Goal: Task Accomplishment & Management: Use online tool/utility

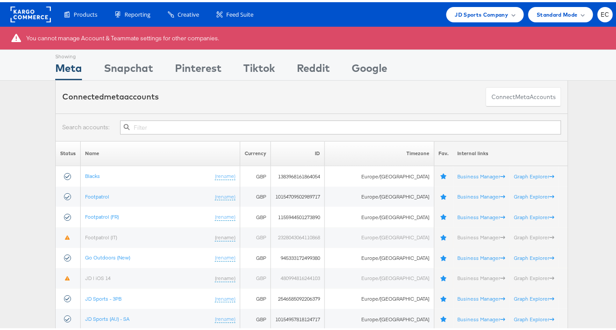
click at [387, 120] on input "text" at bounding box center [340, 125] width 441 height 14
click at [375, 125] on input "text" at bounding box center [340, 125] width 441 height 14
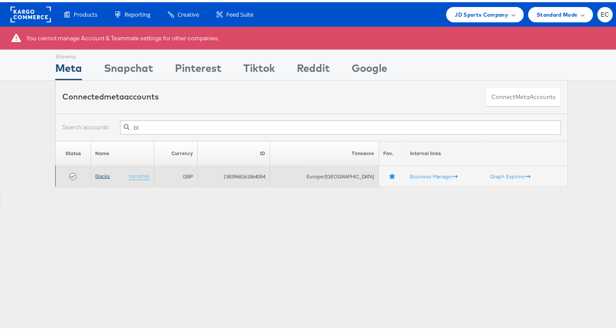
type input "bl"
click at [96, 170] on link "Blacks" at bounding box center [103, 173] width 15 height 7
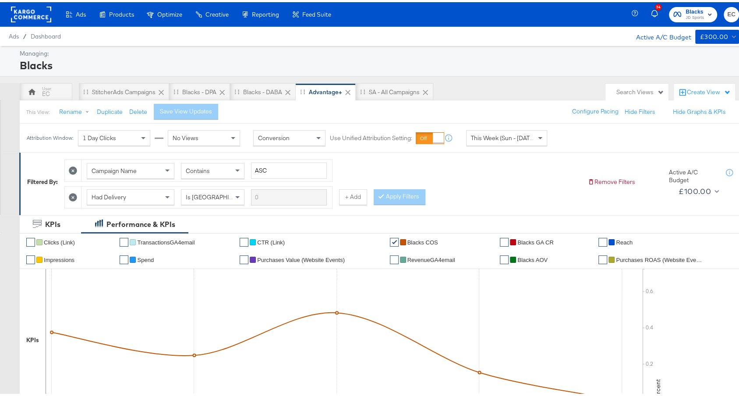
scroll to position [304, 0]
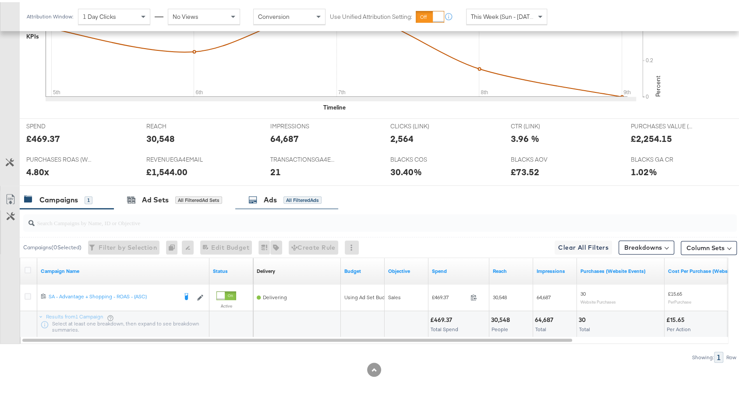
click at [287, 199] on div "Ads All Filtered Ads" at bounding box center [284, 198] width 73 height 10
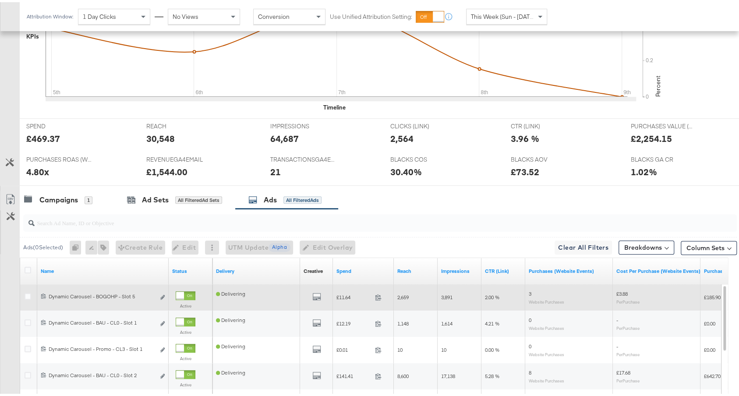
scroll to position [461, 0]
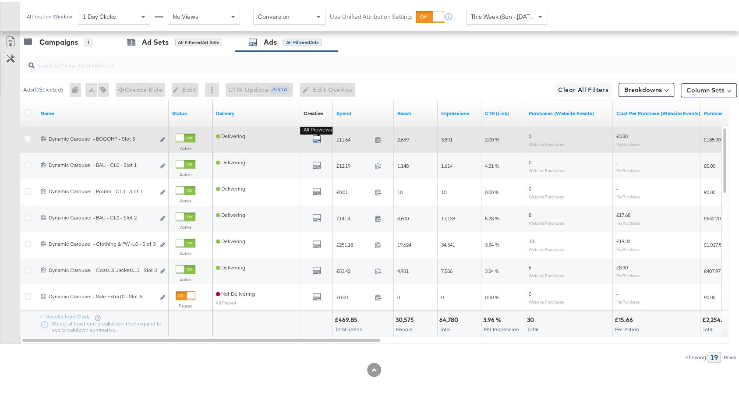
click at [316, 135] on icon "default" at bounding box center [316, 136] width 9 height 9
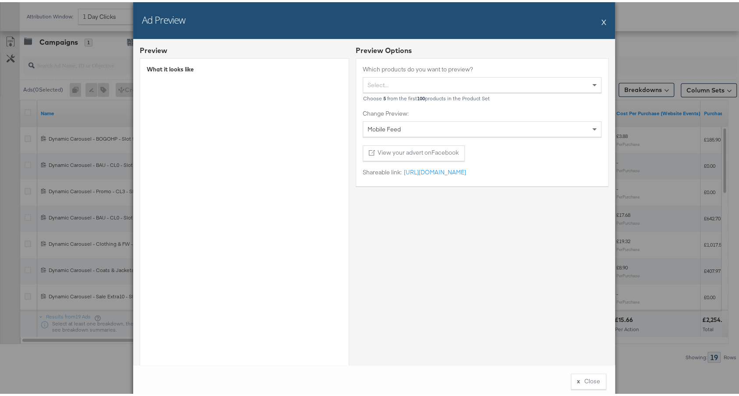
click at [601, 20] on button "X" at bounding box center [603, 20] width 5 height 18
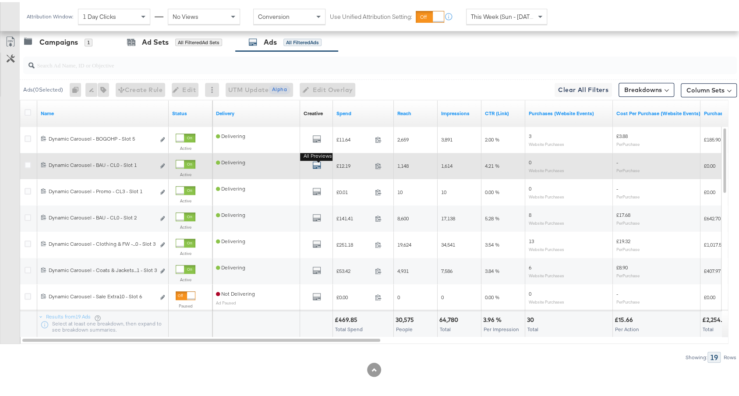
click at [312, 163] on icon "default" at bounding box center [316, 163] width 9 height 9
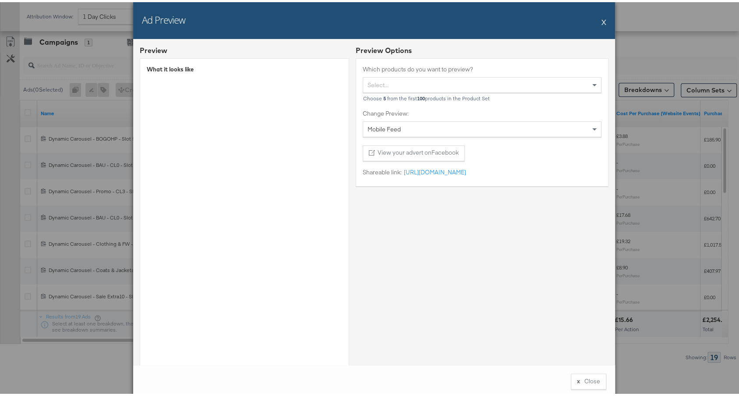
click at [601, 22] on button "X" at bounding box center [603, 20] width 5 height 18
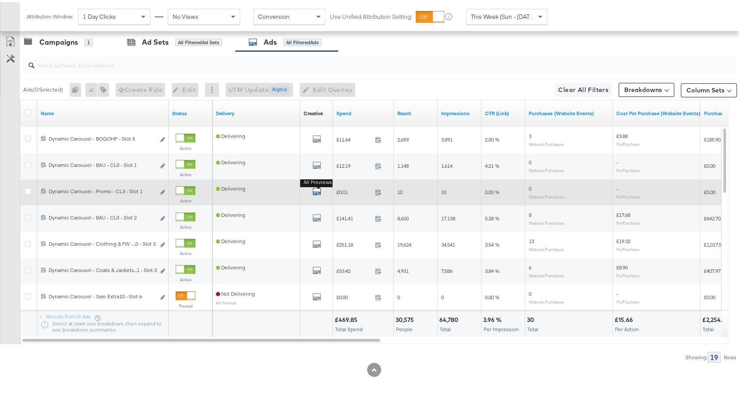
click at [315, 186] on icon "default" at bounding box center [316, 189] width 9 height 9
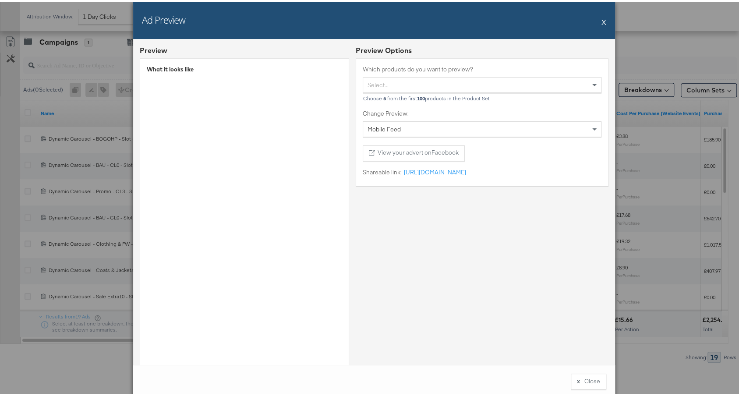
click at [596, 18] on div "Ad Preview X" at bounding box center [374, 18] width 482 height 37
click at [601, 19] on button "X" at bounding box center [603, 20] width 5 height 18
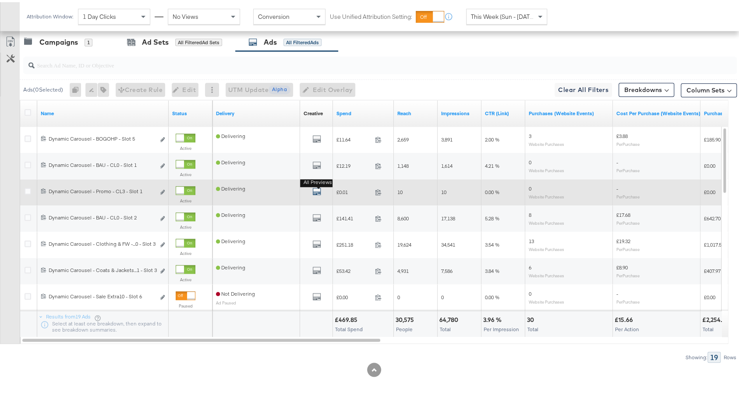
click at [314, 186] on icon "default" at bounding box center [316, 189] width 9 height 9
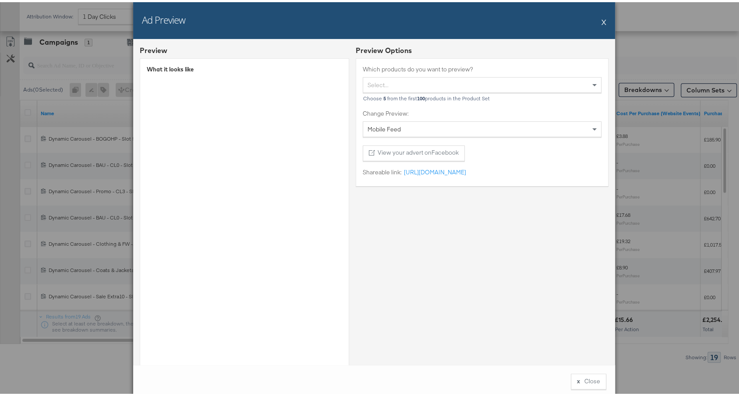
click at [601, 21] on button "X" at bounding box center [603, 20] width 5 height 18
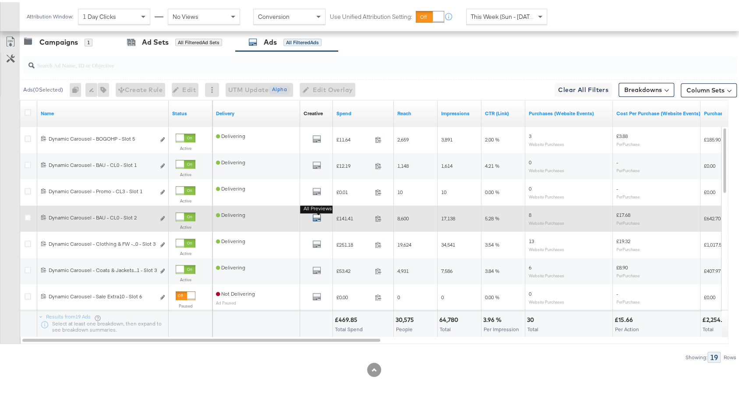
click at [320, 214] on icon "default" at bounding box center [316, 215] width 9 height 9
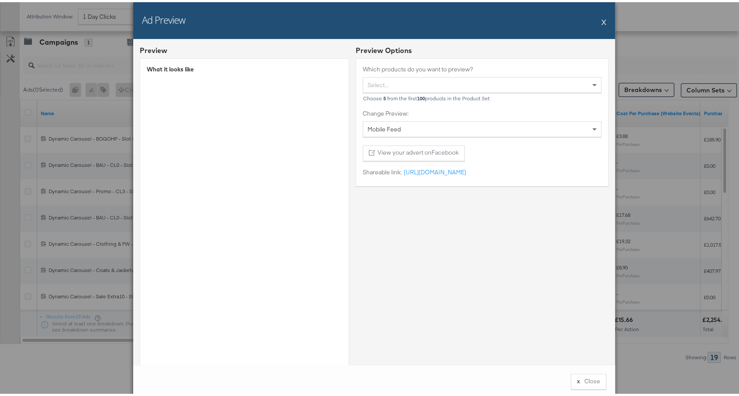
click at [601, 17] on button "X" at bounding box center [603, 20] width 5 height 18
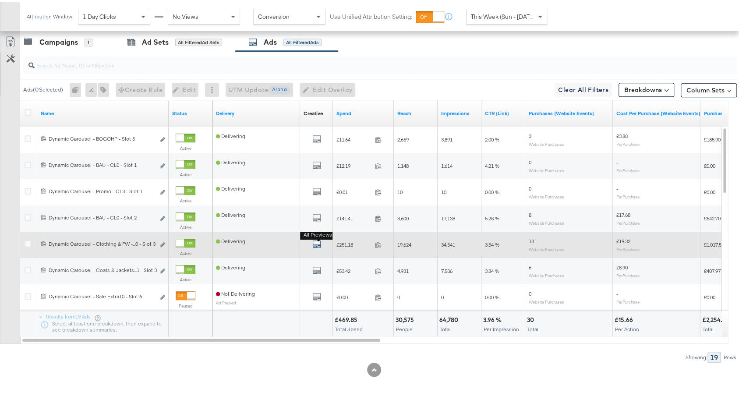
click at [314, 241] on icon "default" at bounding box center [316, 241] width 9 height 9
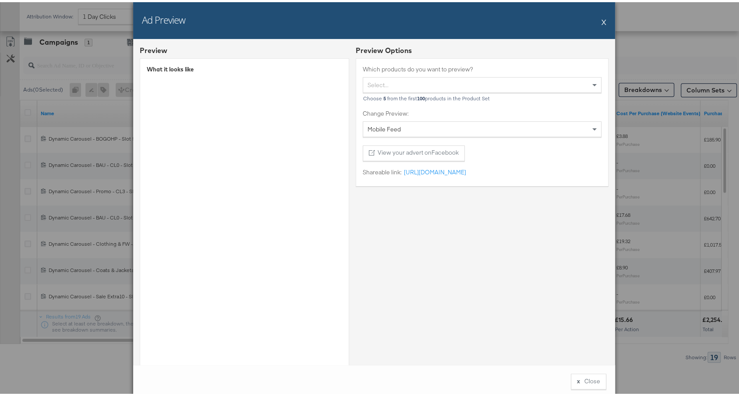
click at [601, 21] on button "X" at bounding box center [603, 20] width 5 height 18
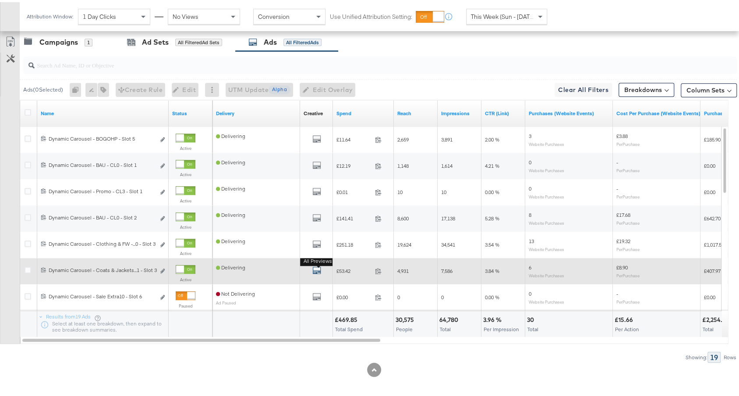
click at [319, 264] on button "All Previews" at bounding box center [316, 269] width 9 height 11
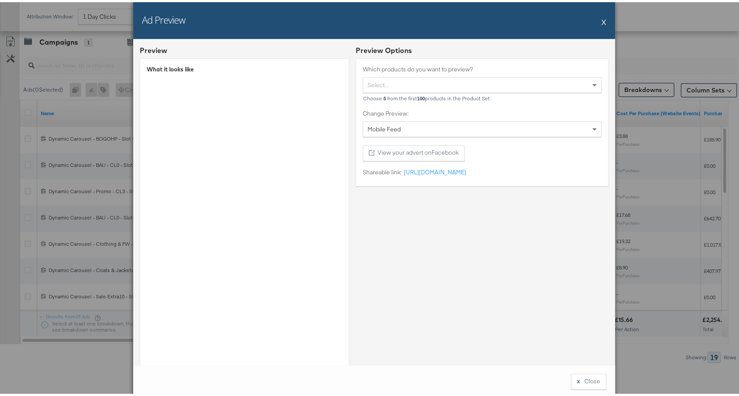
click at [601, 20] on button "X" at bounding box center [603, 20] width 5 height 18
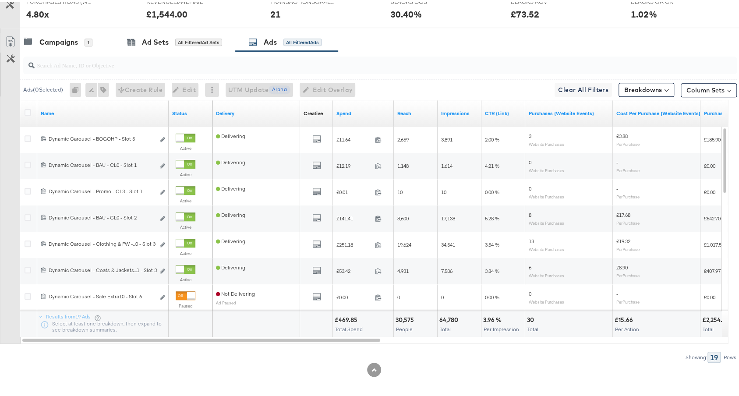
scroll to position [0, 0]
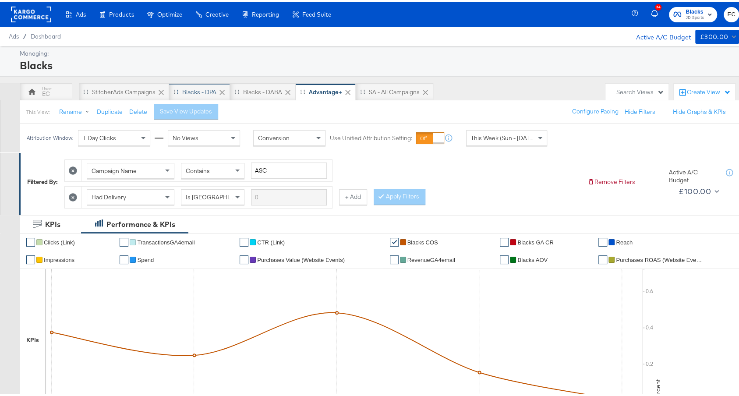
click at [202, 84] on div "Blacks - DPA" at bounding box center [199, 90] width 61 height 18
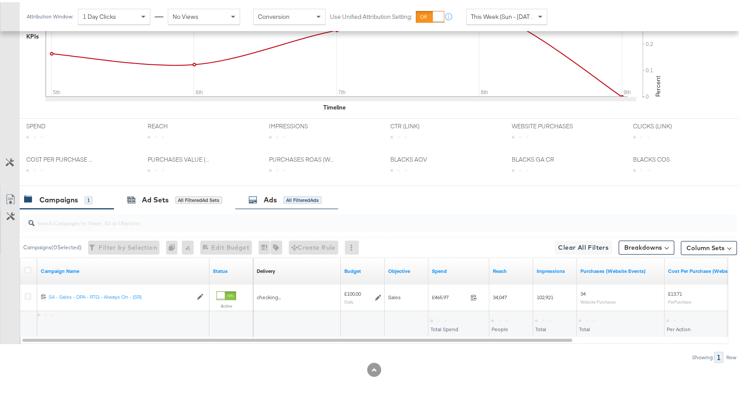
click at [298, 198] on div "All Filtered Ads" at bounding box center [302, 198] width 38 height 8
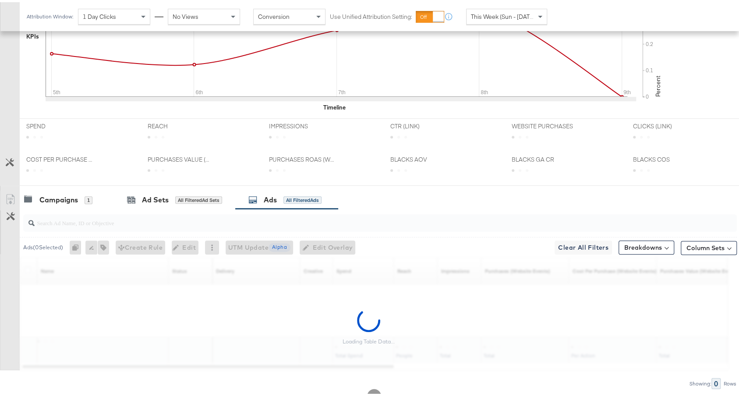
scroll to position [330, 0]
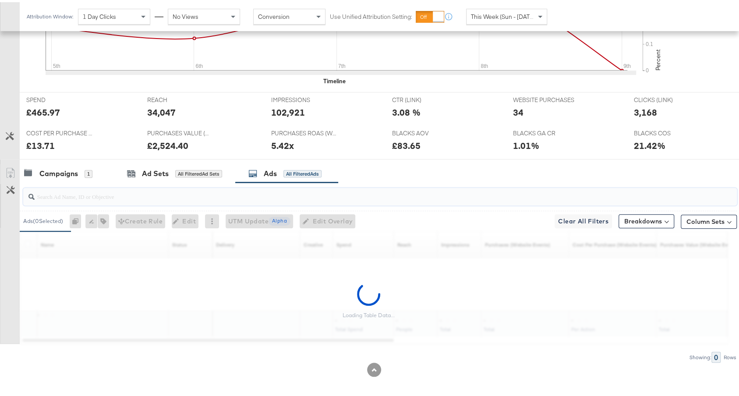
click at [259, 195] on input "search" at bounding box center [353, 190] width 637 height 17
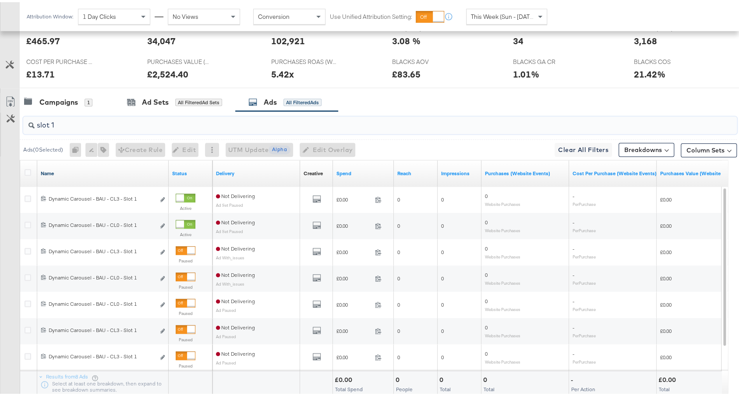
scroll to position [393, 0]
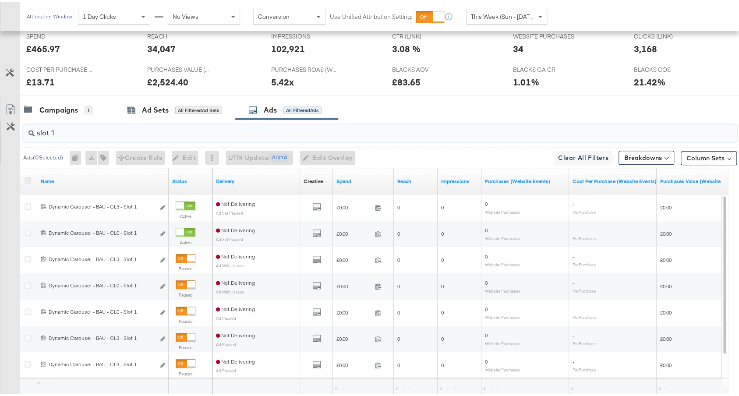
type input "slot 1"
click at [26, 175] on icon at bounding box center [28, 178] width 7 height 7
click at [0, 0] on input "checkbox" at bounding box center [0, 0] width 0 height 0
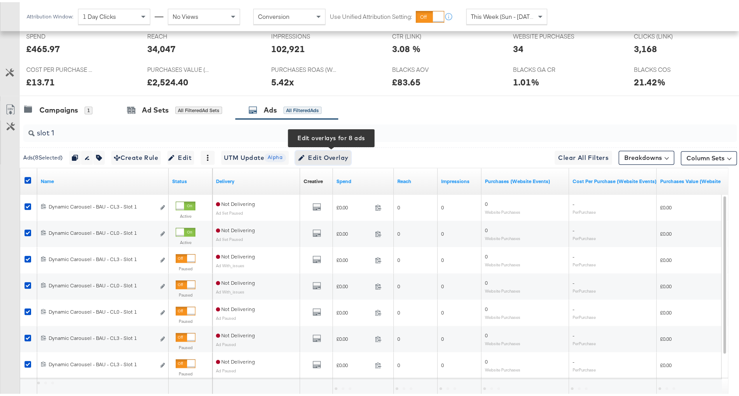
click at [322, 153] on span "Edit Overlay Edit overlays for 8 ads" at bounding box center [323, 155] width 50 height 11
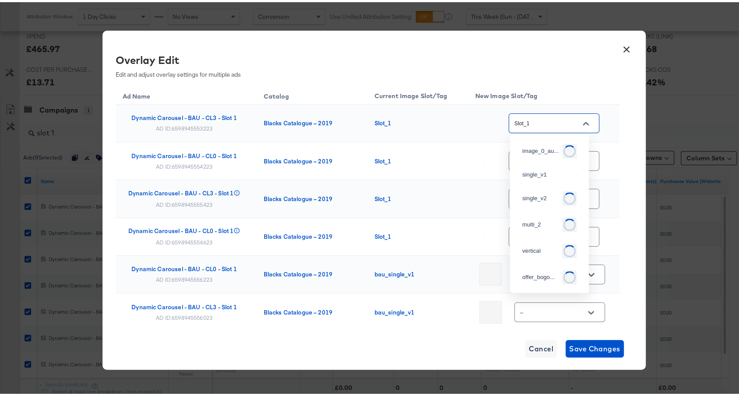
click at [556, 125] on input "Slot_1" at bounding box center [547, 122] width 69 height 10
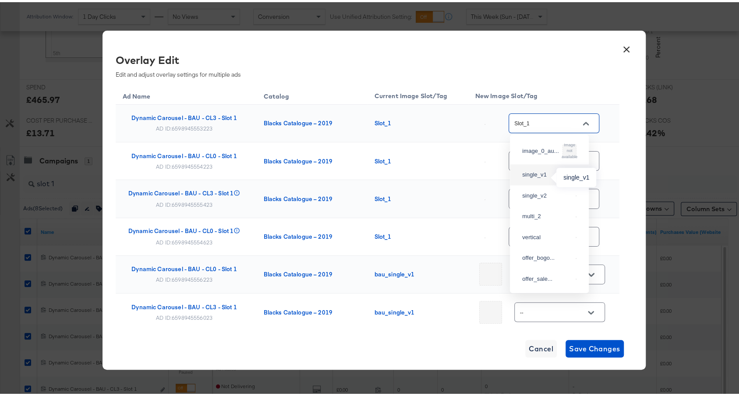
scroll to position [335, 0]
click at [625, 47] on button "×" at bounding box center [627, 45] width 16 height 16
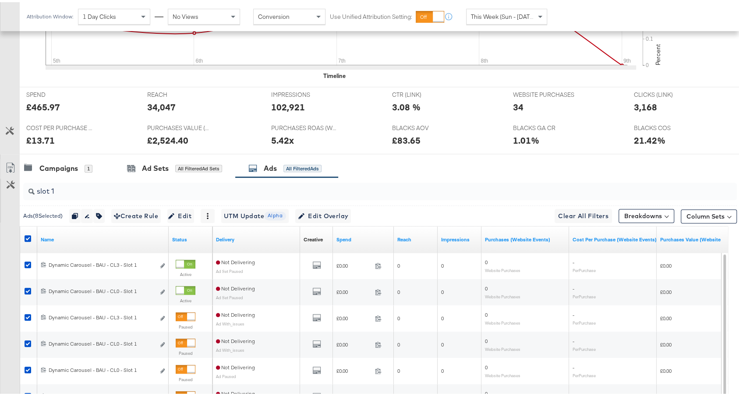
scroll to position [0, 0]
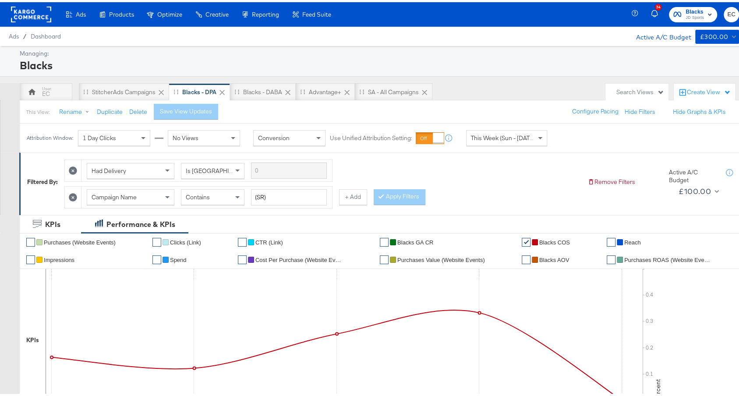
click at [674, 10] on span "Blacks JD Sports" at bounding box center [692, 12] width 39 height 14
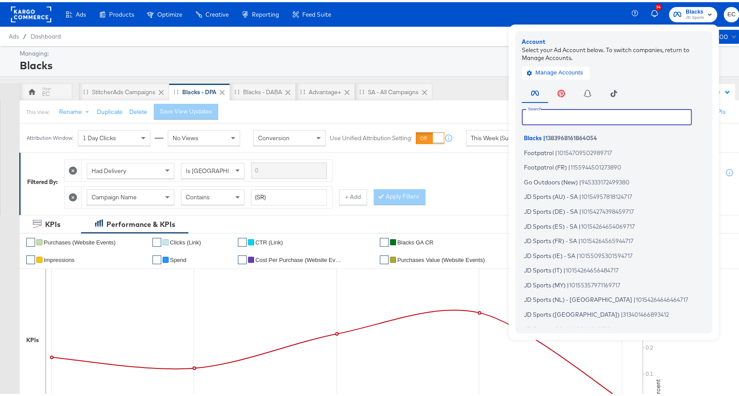
click at [571, 113] on input "text" at bounding box center [607, 115] width 170 height 16
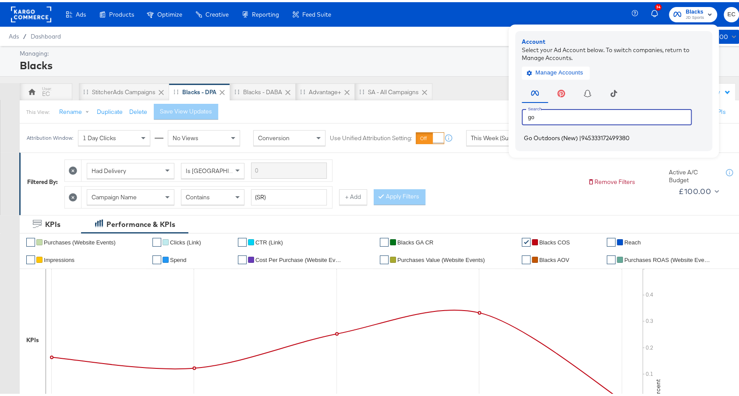
type input "go"
click at [568, 134] on span "Go Outdoors (New)" at bounding box center [551, 135] width 54 height 7
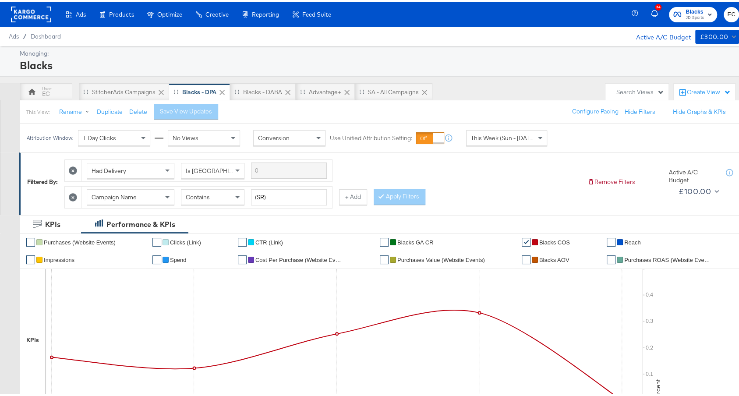
click at [686, 6] on span "Blacks" at bounding box center [695, 9] width 18 height 9
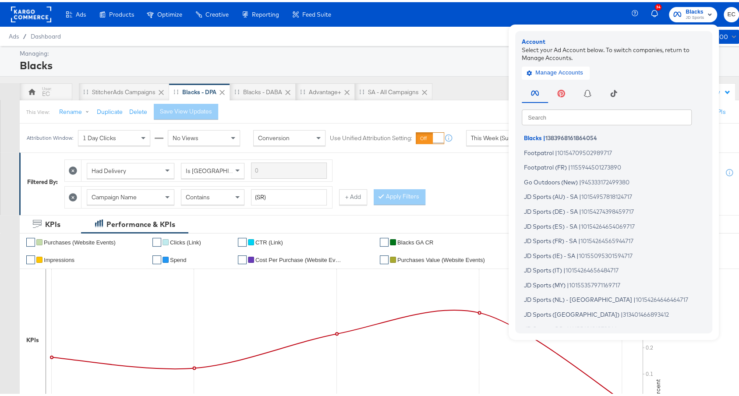
click at [588, 111] on input "text" at bounding box center [607, 115] width 170 height 16
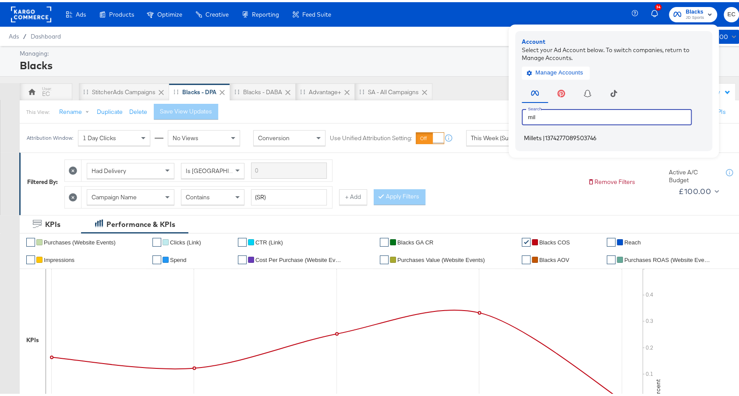
type input "mil"
click at [598, 137] on li "Millets | 1374277089503746" at bounding box center [616, 136] width 188 height 13
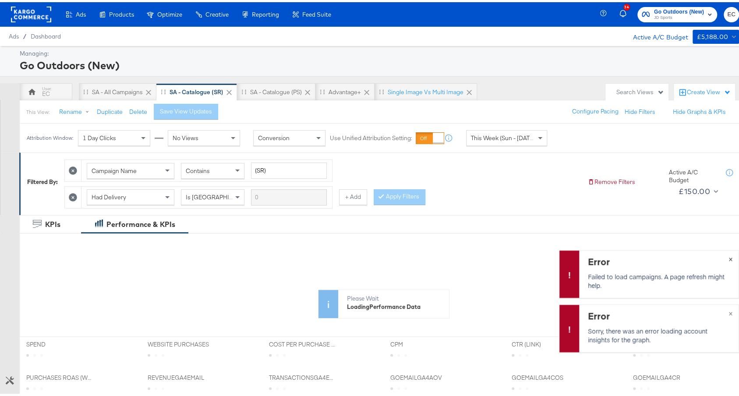
click at [724, 255] on div "Error Failed to load campaigns. A page refresh might help. ×" at bounding box center [649, 272] width 180 height 48
click at [34, 91] on icon at bounding box center [32, 89] width 9 height 9
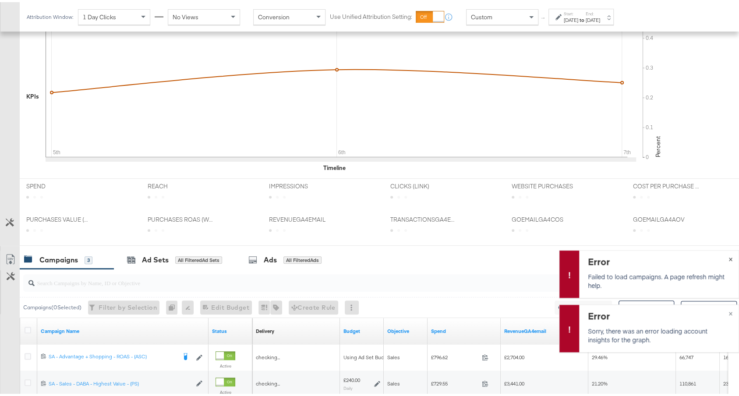
scroll to position [382, 0]
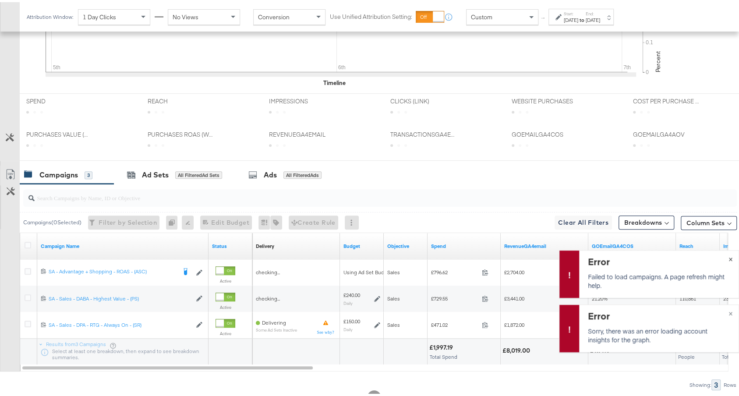
click at [722, 257] on div "Error Failed to load campaigns. A page refresh might help. ×" at bounding box center [649, 272] width 180 height 48
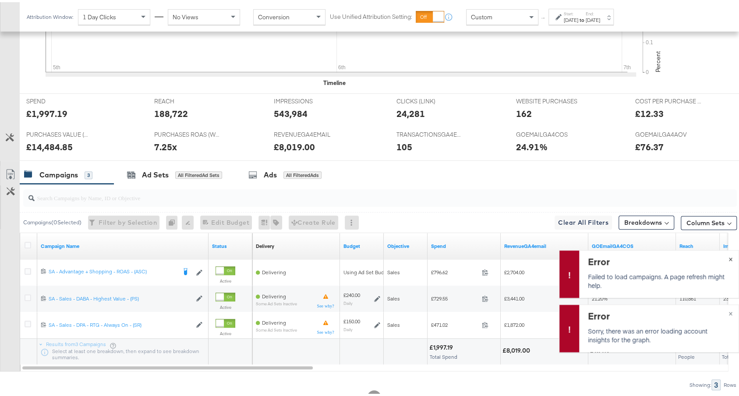
click at [723, 259] on div "Error Failed to load campaigns. A page refresh might help. ×" at bounding box center [649, 272] width 180 height 48
click at [722, 257] on div "Error Failed to load campaigns. A page refresh might help. ×" at bounding box center [649, 272] width 180 height 48
click at [721, 256] on div "Error Failed to load campaigns. A page refresh might help. ×" at bounding box center [649, 272] width 180 height 48
click at [721, 255] on div "Error Failed to load campaigns. A page refresh might help. ×" at bounding box center [649, 272] width 180 height 48
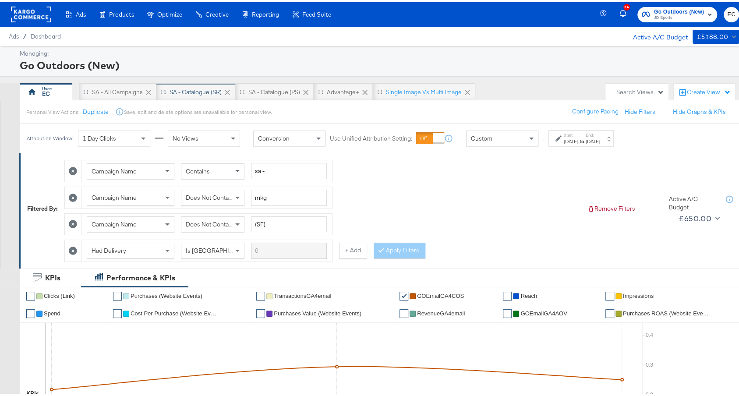
click at [210, 95] on div "SA - Catalogue (SR)" at bounding box center [195, 90] width 79 height 18
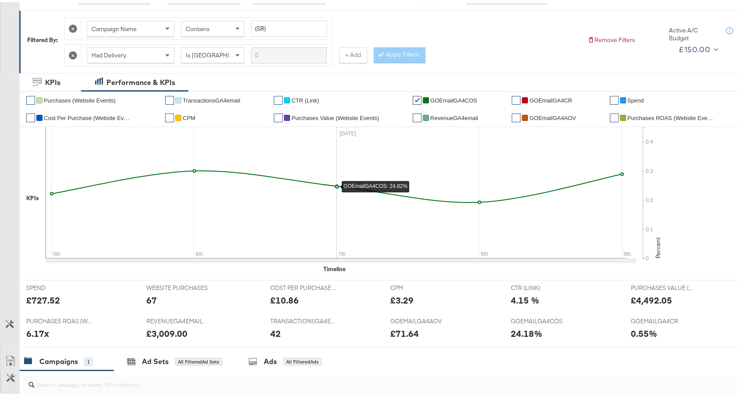
scroll to position [202, 0]
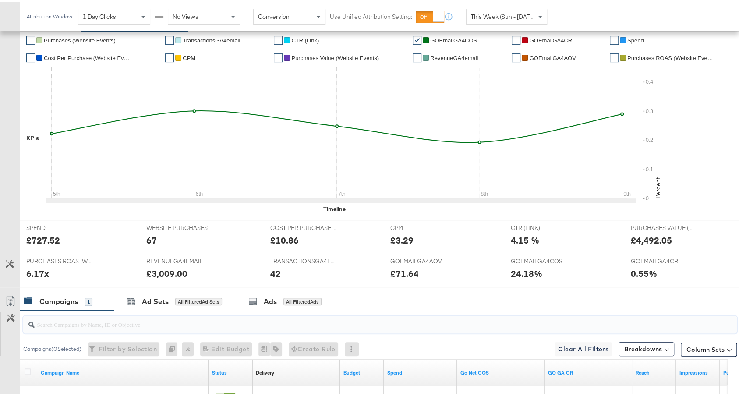
click at [272, 310] on input "search" at bounding box center [353, 318] width 637 height 17
click at [273, 302] on div "Ads All Filtered Ads" at bounding box center [286, 299] width 103 height 19
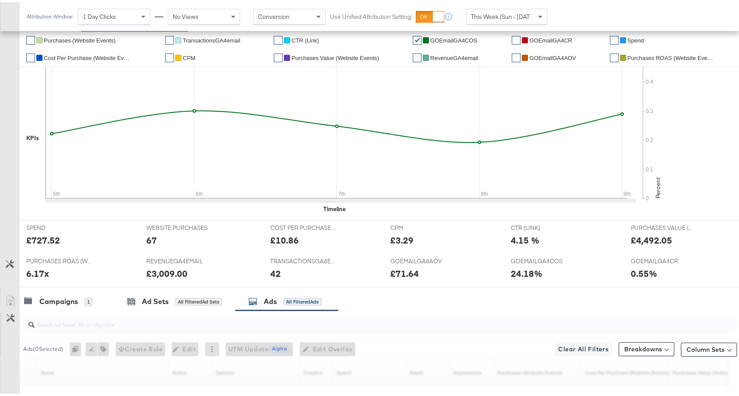
scroll to position [330, 0]
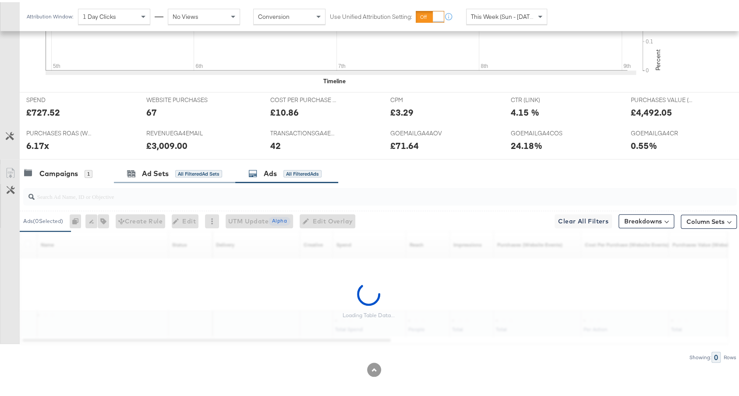
click at [192, 175] on div "Ad Sets All Filtered Ad Sets" at bounding box center [174, 171] width 121 height 19
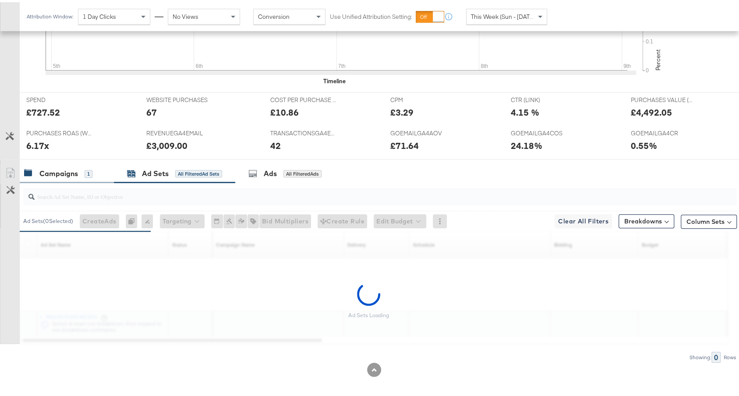
click at [57, 173] on div "Campaigns" at bounding box center [58, 171] width 39 height 10
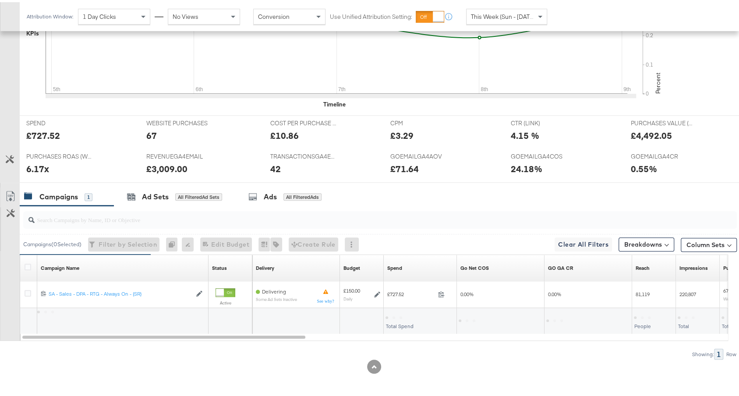
scroll to position [304, 0]
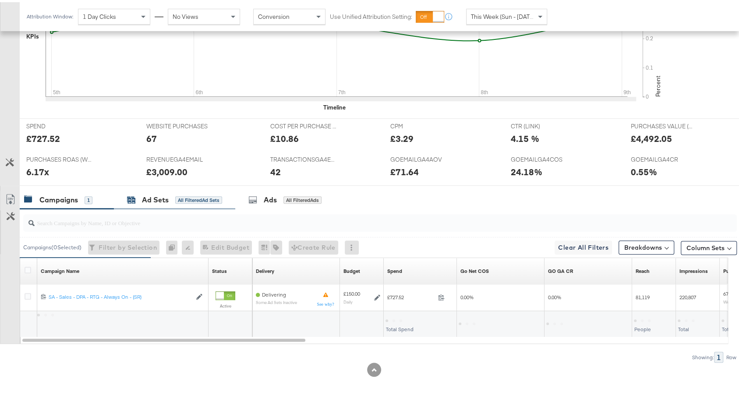
click at [189, 194] on div "All Filtered Ad Sets" at bounding box center [198, 198] width 47 height 8
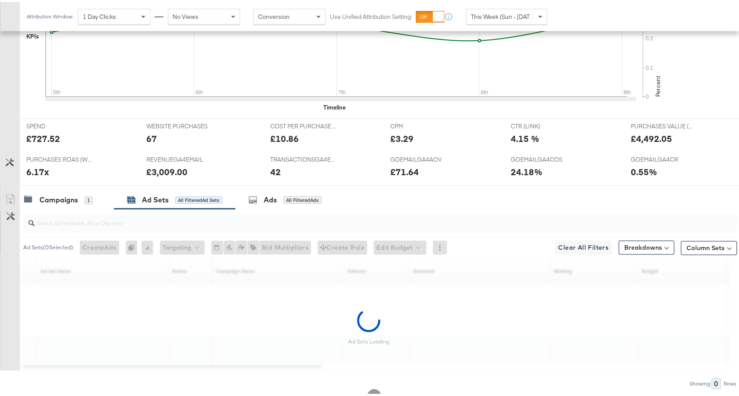
scroll to position [330, 0]
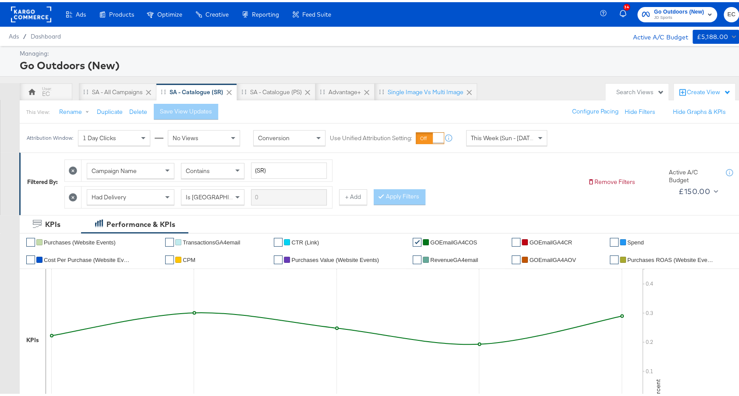
scroll to position [304, 0]
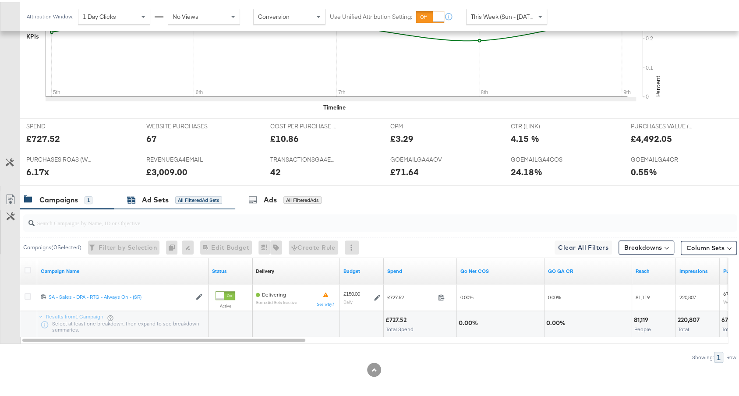
click at [186, 198] on div "All Filtered Ad Sets" at bounding box center [198, 198] width 47 height 8
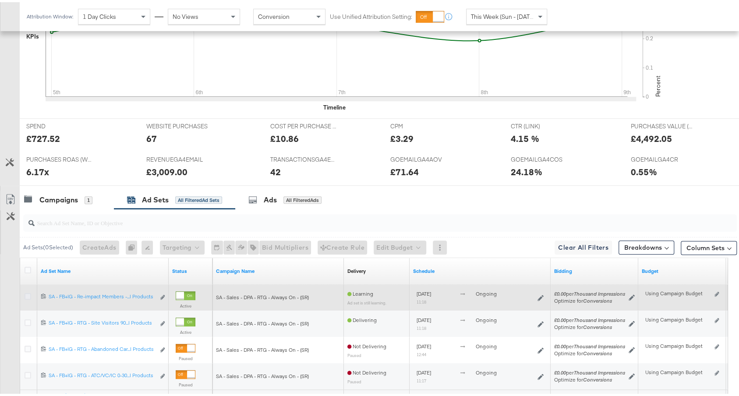
click at [26, 291] on icon at bounding box center [28, 294] width 7 height 7
click at [0, 0] on input "checkbox" at bounding box center [0, 0] width 0 height 0
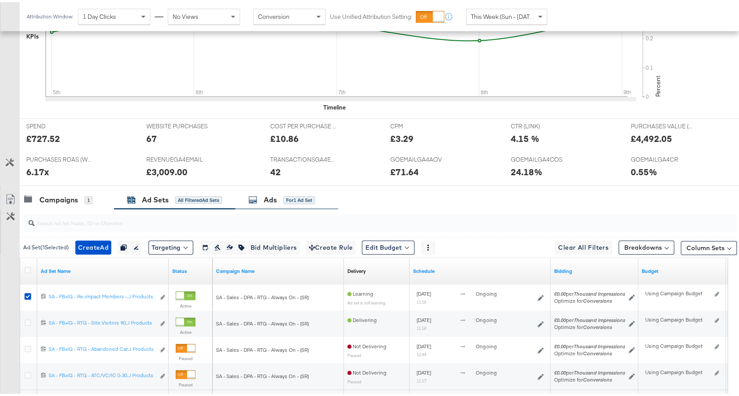
click at [282, 193] on div "Ads for 1 Ad Set" at bounding box center [281, 198] width 67 height 10
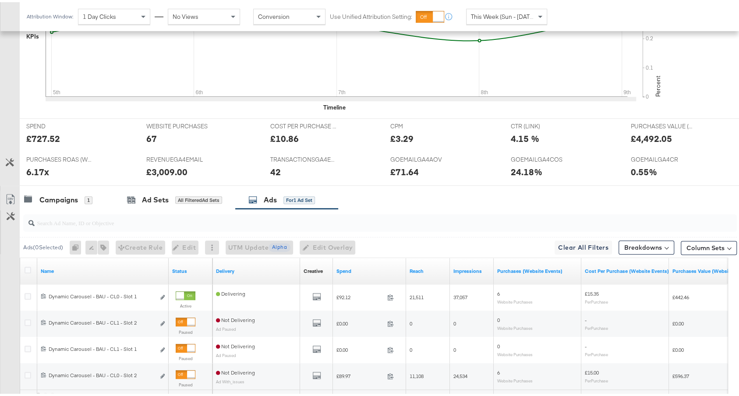
click at [240, 221] on input "search" at bounding box center [353, 217] width 637 height 17
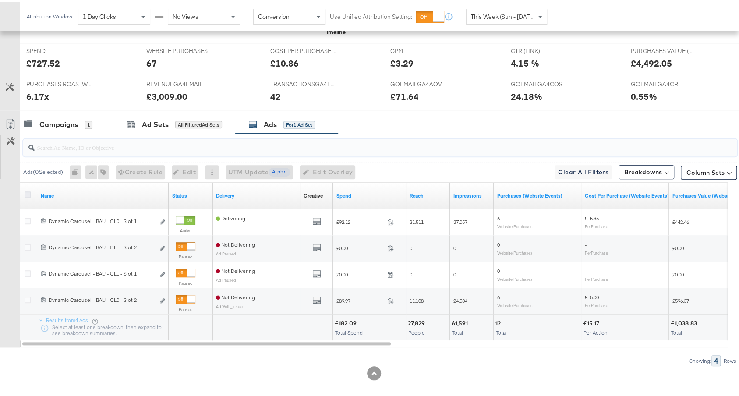
click at [28, 189] on icon at bounding box center [28, 192] width 7 height 7
click at [0, 0] on input "checkbox" at bounding box center [0, 0] width 0 height 0
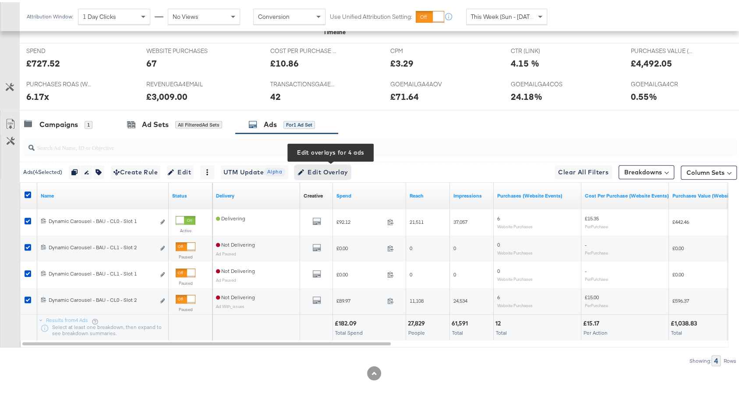
click at [322, 163] on button "Edit Overlay Edit overlays for 4 ads" at bounding box center [323, 170] width 56 height 14
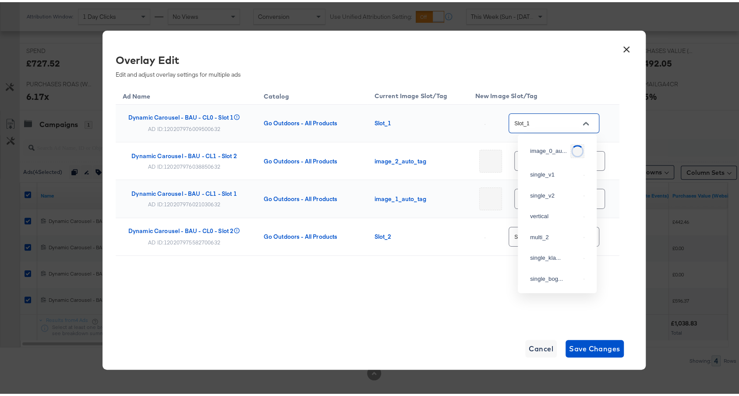
click at [564, 121] on input "Slot_1" at bounding box center [547, 122] width 69 height 10
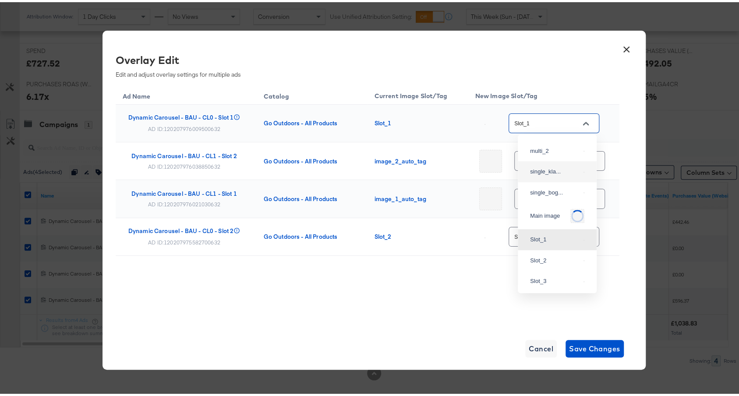
scroll to position [0, 0]
click at [553, 179] on div "single_v1" at bounding box center [557, 173] width 65 height 16
type input "single_v1"
click at [555, 161] on input "--" at bounding box center [552, 159] width 69 height 10
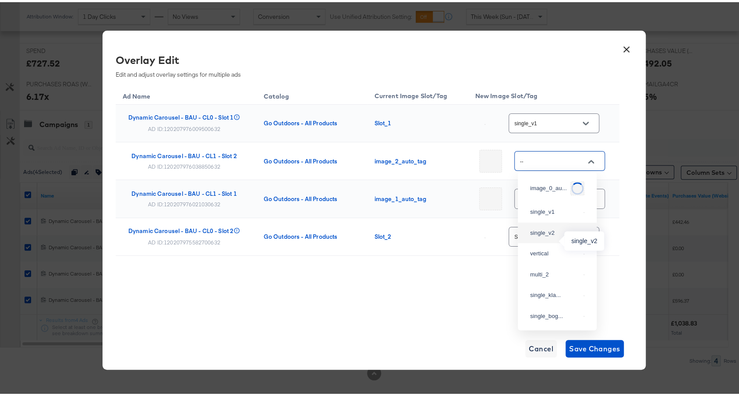
click at [551, 235] on div "single_v2" at bounding box center [555, 230] width 50 height 9
type input "single_v2"
click at [557, 195] on input "--" at bounding box center [552, 197] width 69 height 10
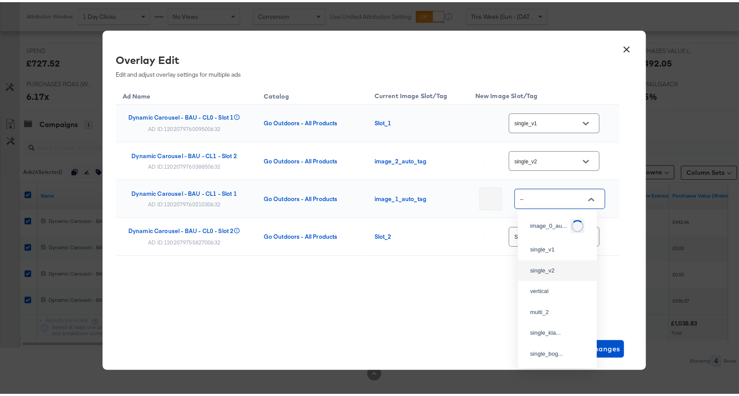
click at [559, 276] on div "single_v2" at bounding box center [557, 269] width 65 height 16
type input "single_v2"
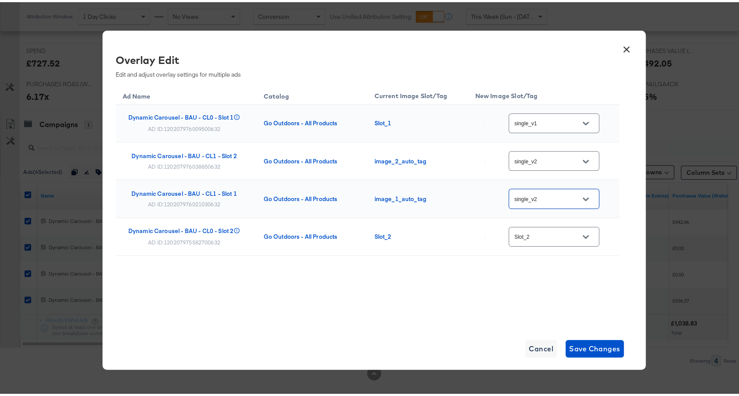
click at [555, 230] on input "Slot_2" at bounding box center [547, 235] width 69 height 10
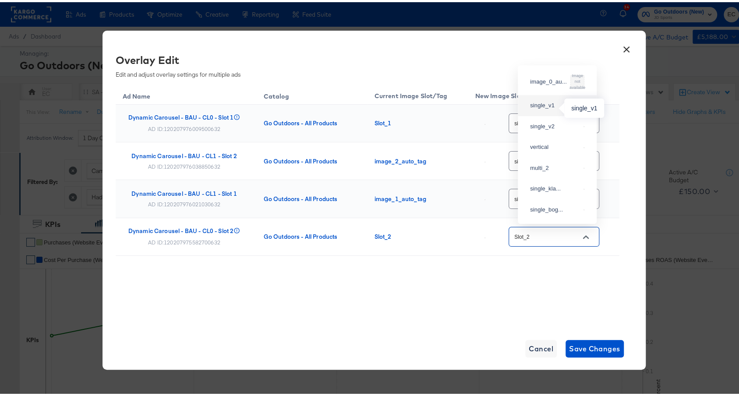
click at [556, 108] on div "single_v1" at bounding box center [555, 103] width 50 height 9
type input "single_v1"
click at [475, 287] on div "Ad Name Catalog Current Image Slot/Tag New Image Slot/Tag Dynamic Carousel - BA…" at bounding box center [368, 190] width 504 height 215
click at [560, 196] on input "single_v2" at bounding box center [547, 197] width 69 height 10
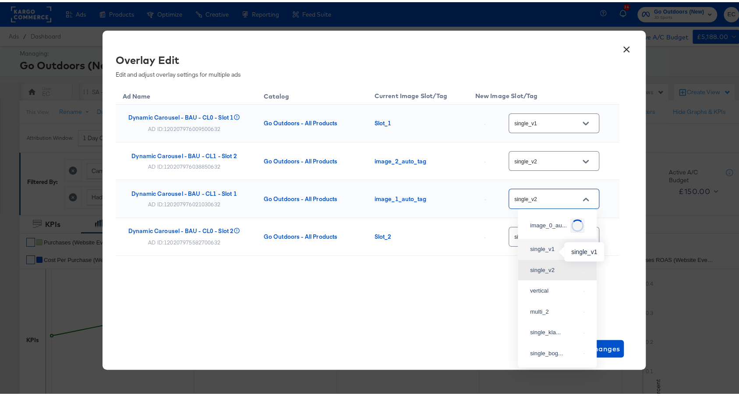
click at [550, 251] on div "single_v1" at bounding box center [555, 247] width 50 height 9
type input "single_v1"
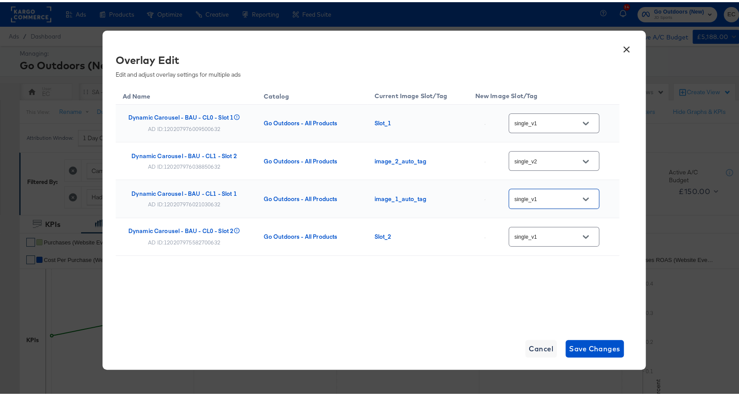
click at [550, 239] on div "single_v1" at bounding box center [554, 235] width 91 height 20
click at [551, 235] on input "single_v1" at bounding box center [547, 235] width 69 height 10
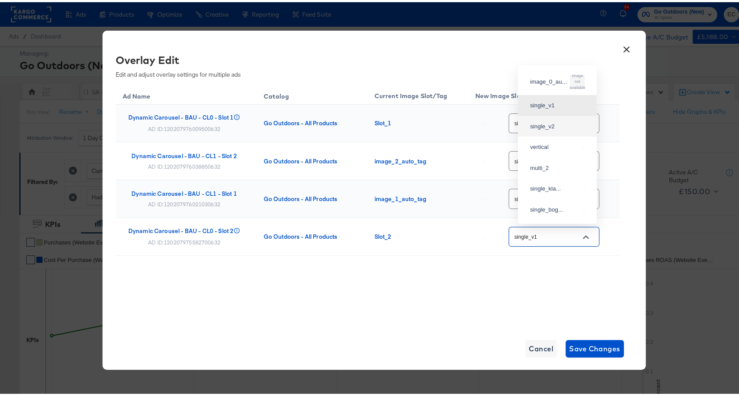
click at [555, 132] on div "single_v2" at bounding box center [557, 125] width 65 height 16
type input "single_v2"
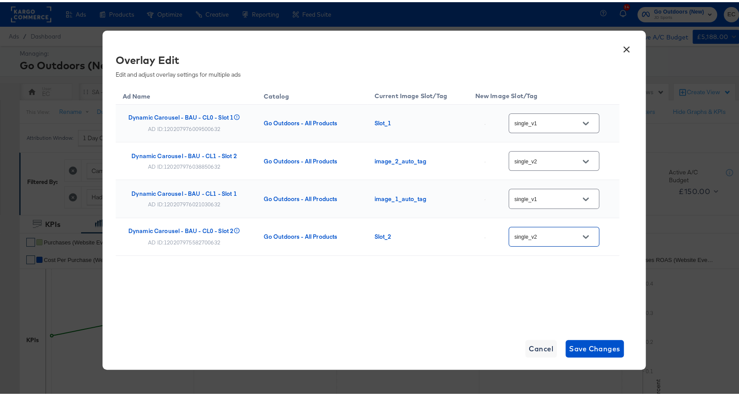
click at [519, 287] on div "Ad Name Catalog Current Image Slot/Tag New Image Slot/Tag Dynamic Carousel - BA…" at bounding box center [368, 190] width 504 height 215
